Goal: Task Accomplishment & Management: Use online tool/utility

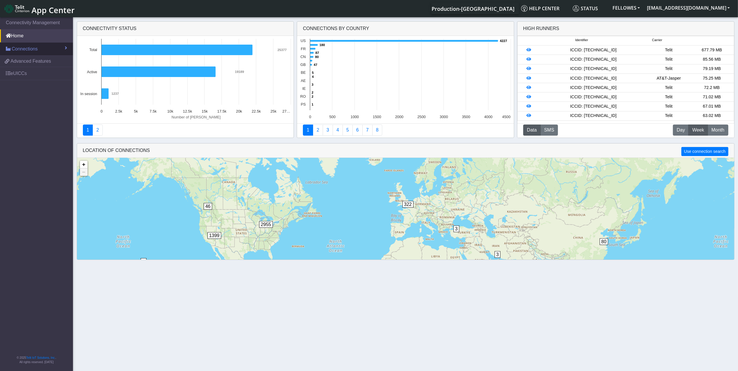
click at [48, 48] on link "Connections" at bounding box center [36, 49] width 73 height 13
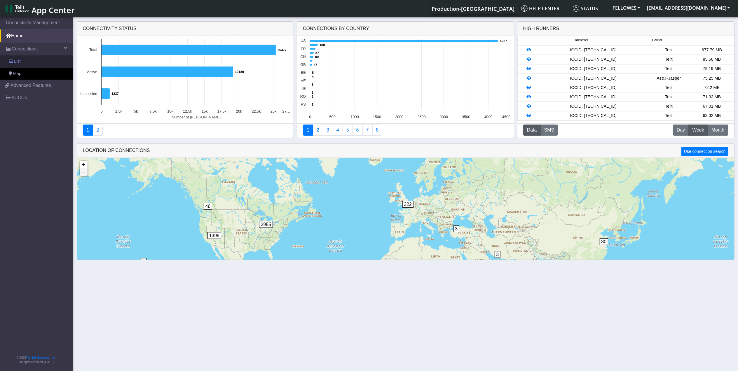
click at [55, 62] on link "List" at bounding box center [36, 61] width 73 height 12
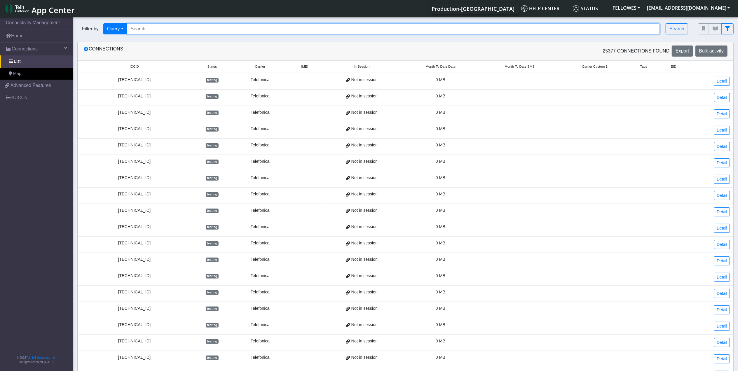
click at [195, 31] on input "Search..." at bounding box center [393, 28] width 533 height 11
type input "353141288030799"
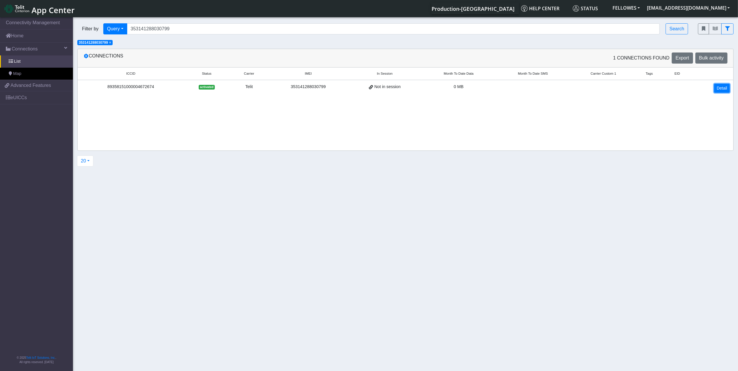
click at [717, 91] on link "Detail" at bounding box center [722, 88] width 16 height 9
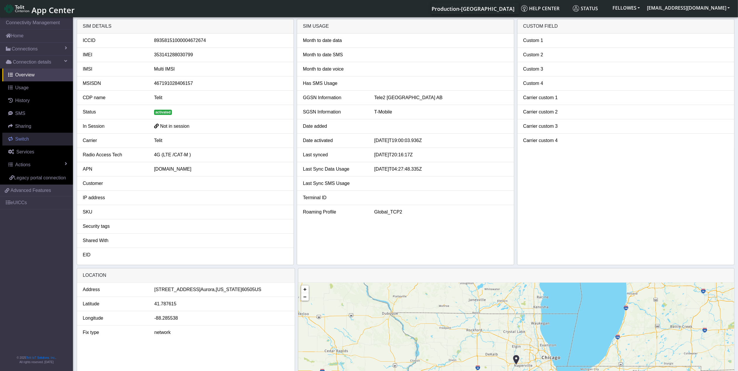
click at [20, 140] on span "Switch" at bounding box center [22, 139] width 14 height 5
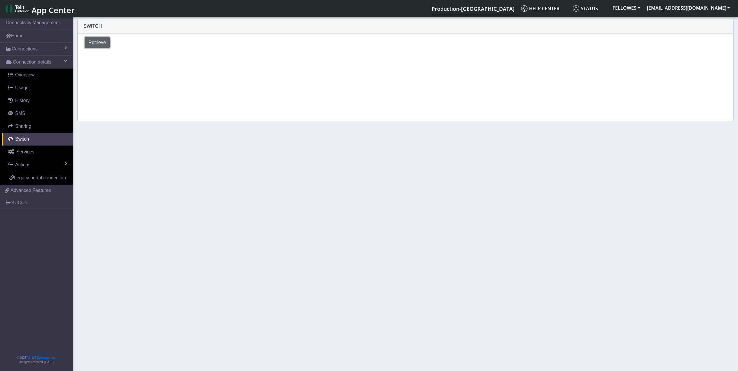
click at [107, 42] on button "Retrieve" at bounding box center [97, 42] width 25 height 11
select select "[GEOGRAPHIC_DATA]"
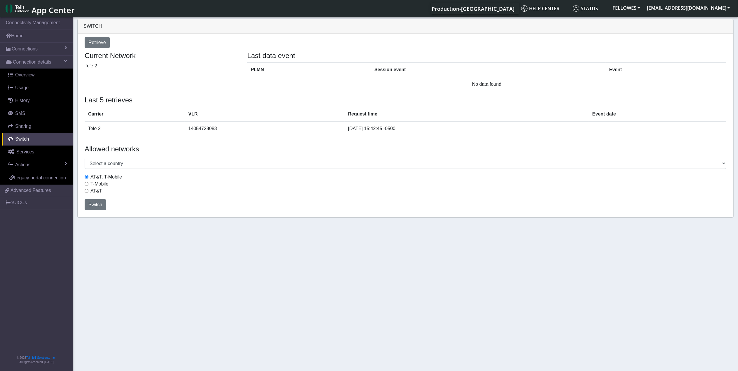
click at [92, 191] on label "AT&T" at bounding box center [97, 191] width 12 height 7
click at [88, 191] on input "AT&T" at bounding box center [87, 191] width 4 height 4
radio input "true"
drag, startPoint x: 107, startPoint y: 203, endPoint x: 99, endPoint y: 206, distance: 8.8
click at [107, 203] on div "Switch" at bounding box center [405, 205] width 651 height 16
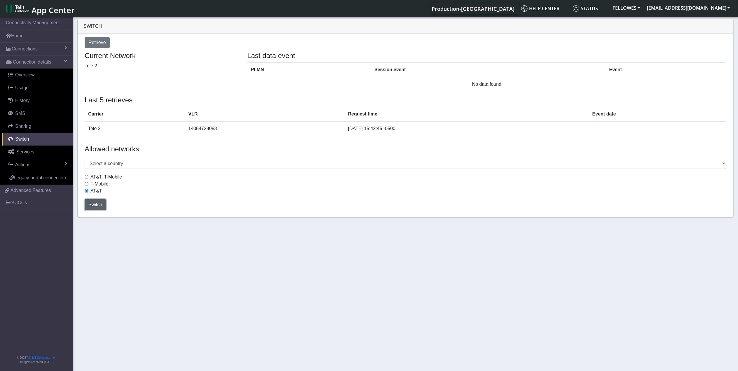
click at [94, 207] on span "Switch" at bounding box center [95, 204] width 14 height 5
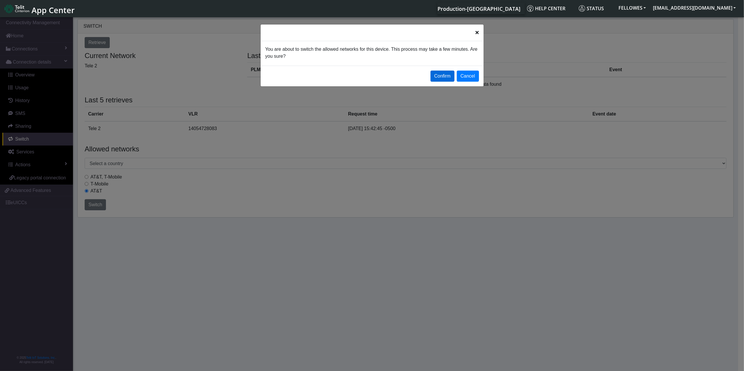
click at [439, 75] on button "Confirm" at bounding box center [443, 76] width 24 height 11
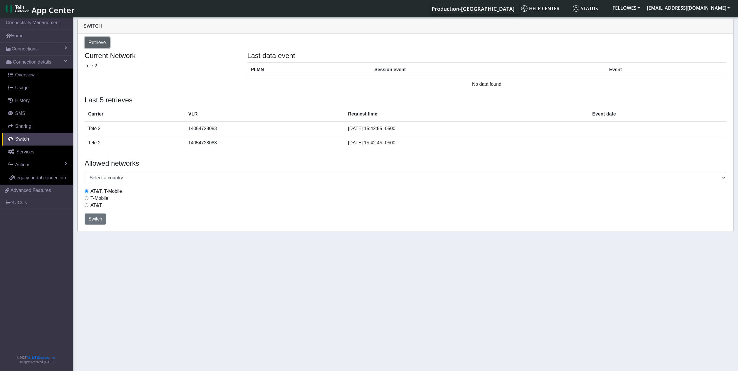
click at [106, 43] on button "Retrieve" at bounding box center [97, 42] width 25 height 11
select select "[GEOGRAPHIC_DATA]"
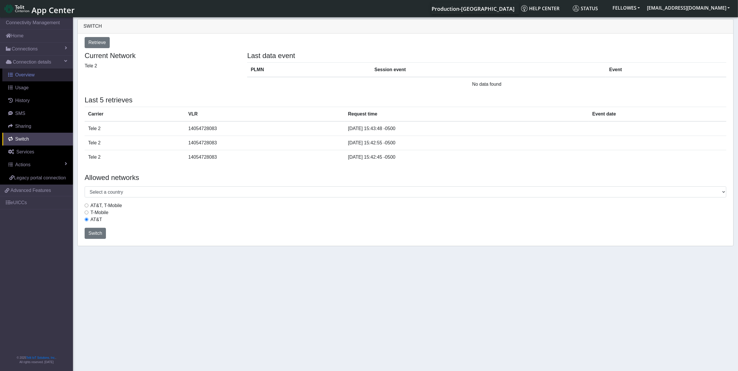
click at [36, 70] on link "Overview" at bounding box center [37, 75] width 71 height 13
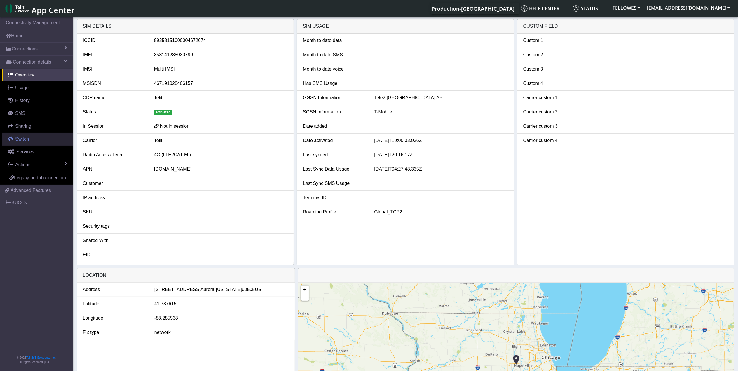
click at [32, 141] on link "Switch" at bounding box center [37, 139] width 71 height 13
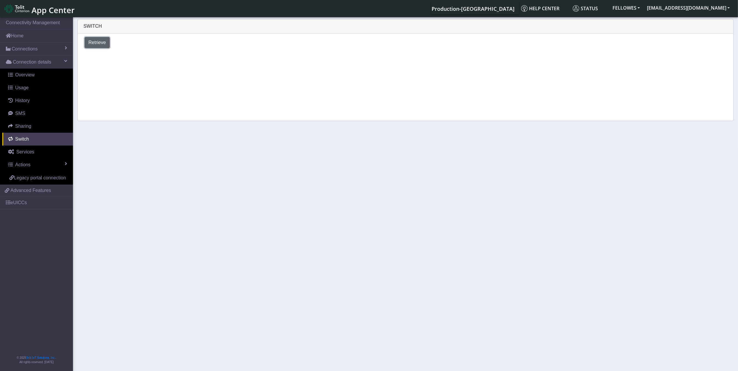
click at [100, 45] on span "Retrieve" at bounding box center [97, 42] width 18 height 5
select select "[GEOGRAPHIC_DATA]"
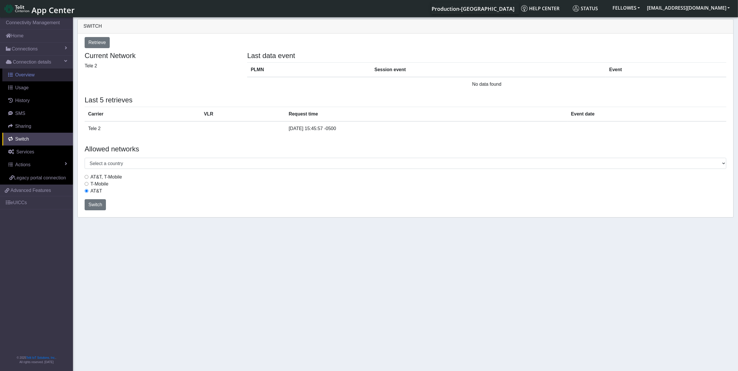
click at [28, 74] on span "Overview" at bounding box center [25, 74] width 20 height 5
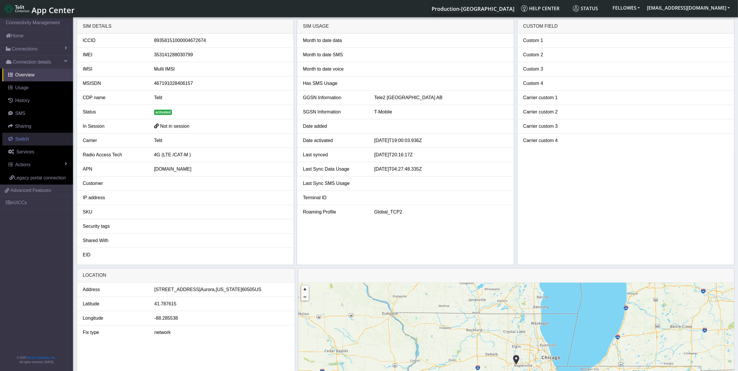
click at [23, 142] on span "Switch" at bounding box center [22, 139] width 14 height 5
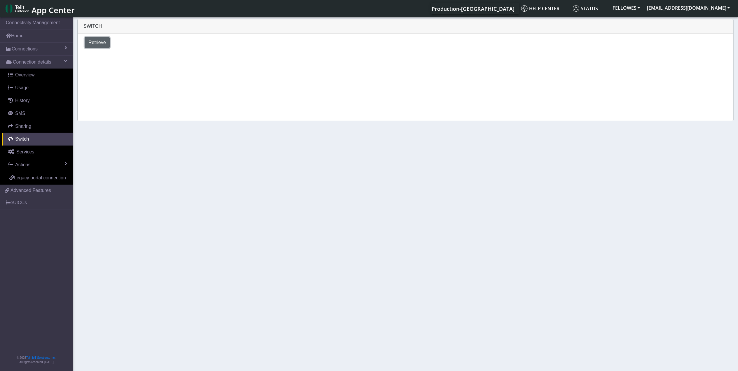
click at [104, 47] on button "Retrieve" at bounding box center [97, 42] width 25 height 11
select select "[GEOGRAPHIC_DATA]"
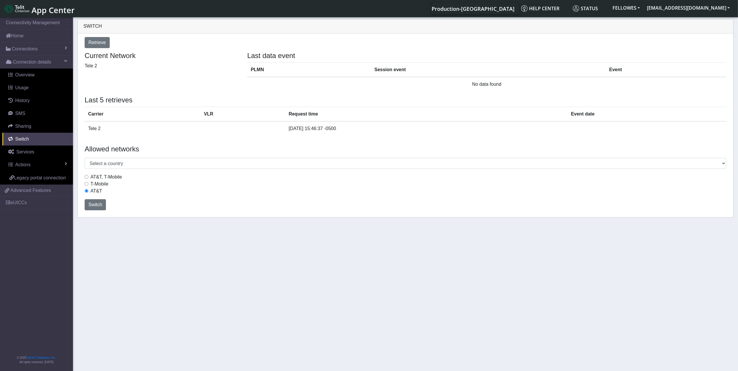
click at [96, 185] on label "T-Mobile" at bounding box center [100, 184] width 18 height 7
click at [88, 185] on input "T-Mobile" at bounding box center [87, 184] width 4 height 4
radio input "true"
click at [96, 205] on span "Switch" at bounding box center [95, 204] width 14 height 5
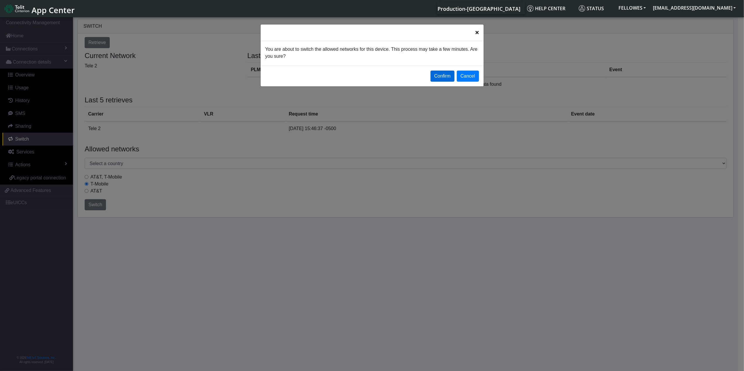
click at [434, 73] on button "Confirm" at bounding box center [443, 76] width 24 height 11
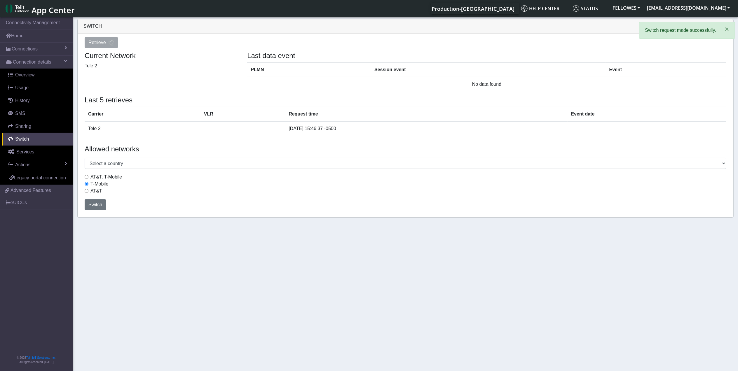
select select "[GEOGRAPHIC_DATA]"
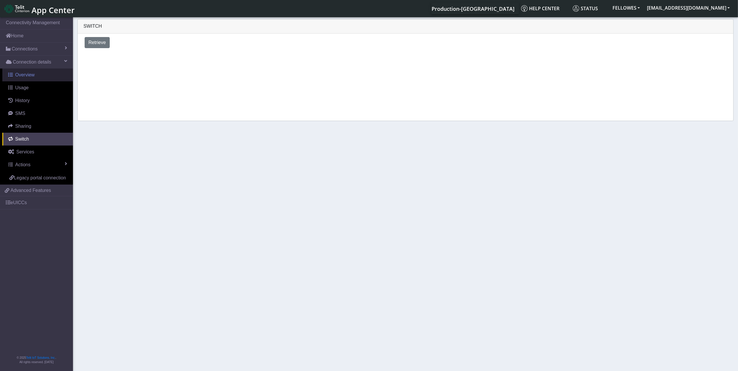
click at [37, 74] on link "Overview" at bounding box center [37, 75] width 71 height 13
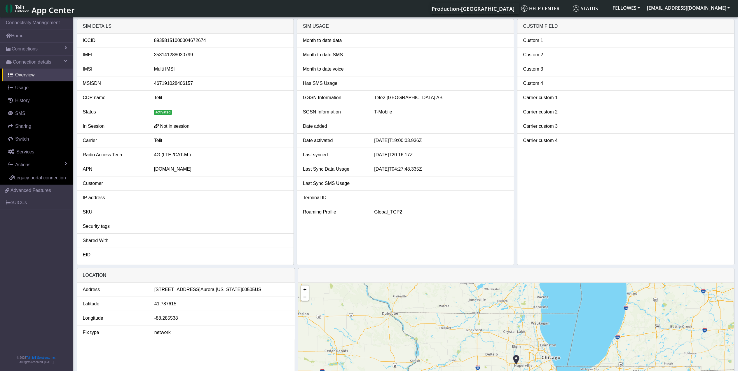
click at [154, 128] on span at bounding box center [156, 126] width 5 height 6
